Goal: Task Accomplishment & Management: Complete application form

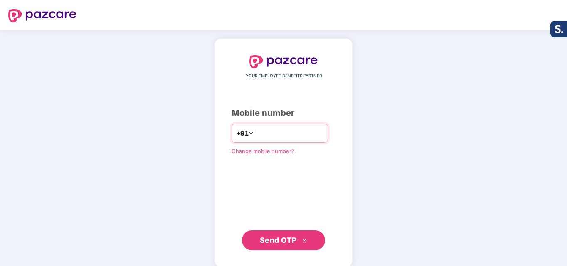
click at [284, 129] on input "**" at bounding box center [289, 133] width 68 height 13
type input "**********"
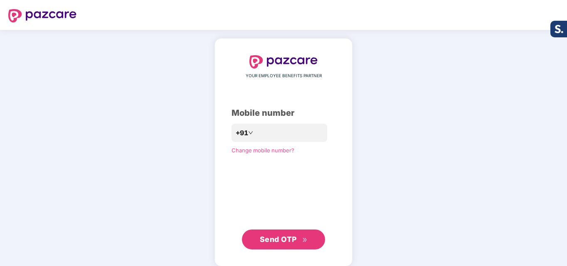
click at [269, 243] on span "Send OTP" at bounding box center [278, 239] width 37 height 9
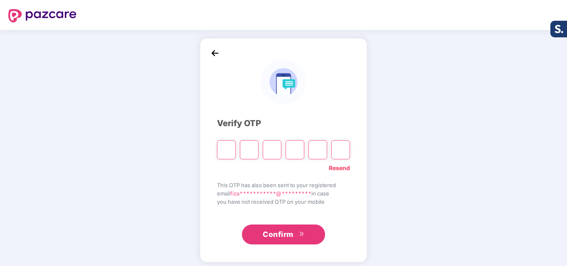
type input "*"
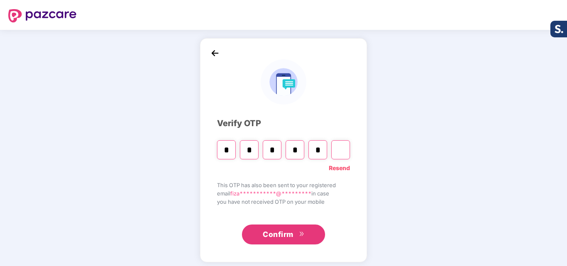
type input "*"
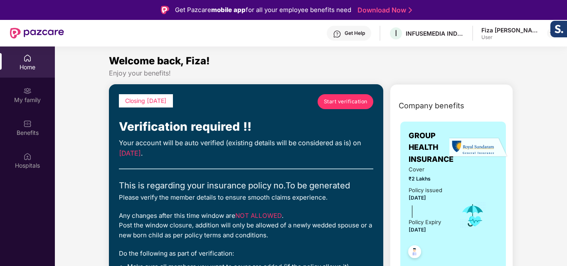
click at [348, 99] on span "Start verification" at bounding box center [346, 102] width 44 height 8
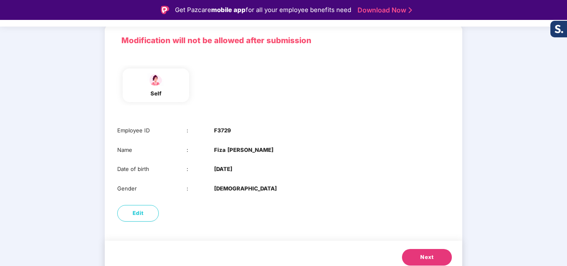
scroll to position [62, 0]
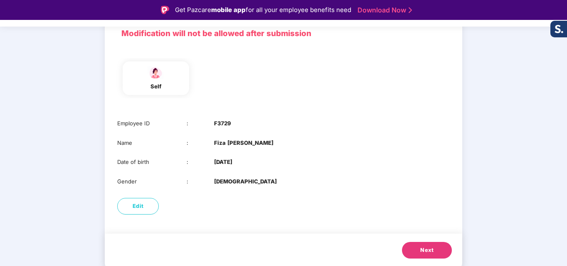
click at [415, 248] on button "Next" at bounding box center [427, 250] width 50 height 17
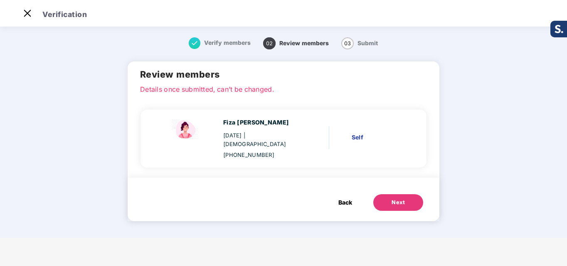
scroll to position [0, 0]
click at [410, 195] on button "Next" at bounding box center [398, 202] width 50 height 17
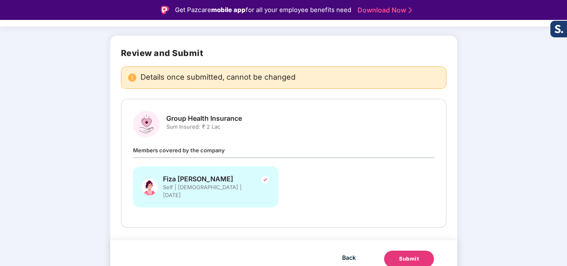
scroll to position [46, 0]
click at [401, 255] on div "Submit" at bounding box center [409, 259] width 20 height 8
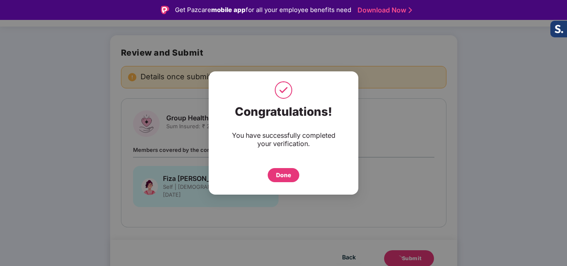
click at [290, 175] on div "Done" at bounding box center [283, 175] width 15 height 9
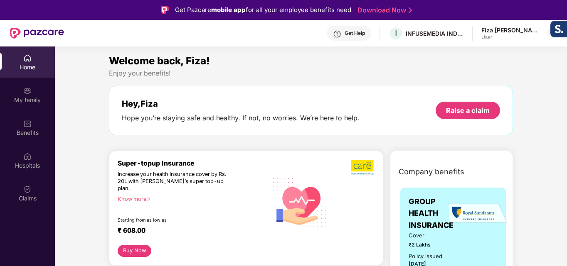
click at [143, 196] on div "Know more" at bounding box center [190, 199] width 145 height 6
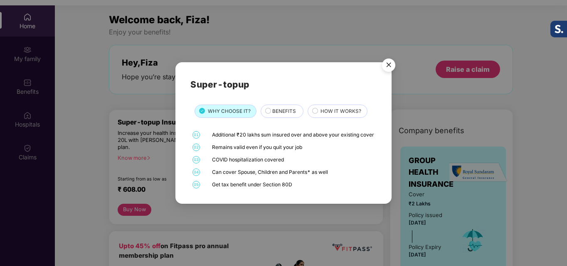
scroll to position [42, 0]
click at [389, 64] on img "Close" at bounding box center [388, 66] width 23 height 23
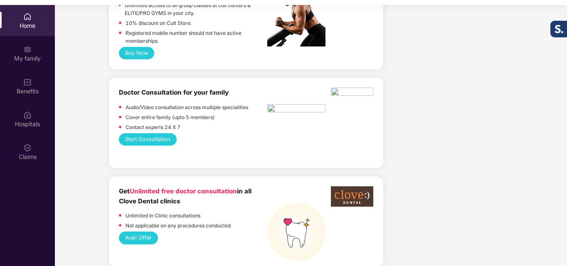
scroll to position [249, 0]
